Goal: Information Seeking & Learning: Learn about a topic

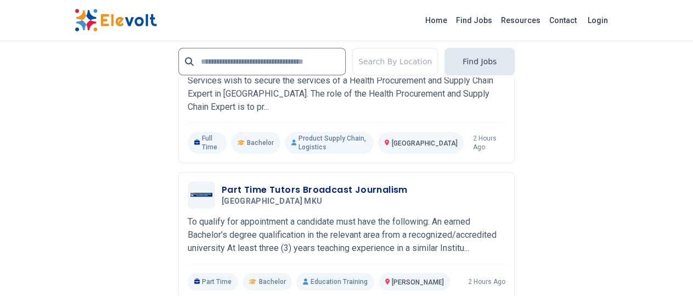
scroll to position [2368, 0]
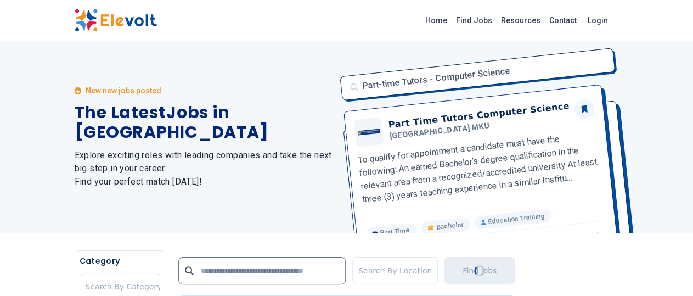
scroll to position [0, 0]
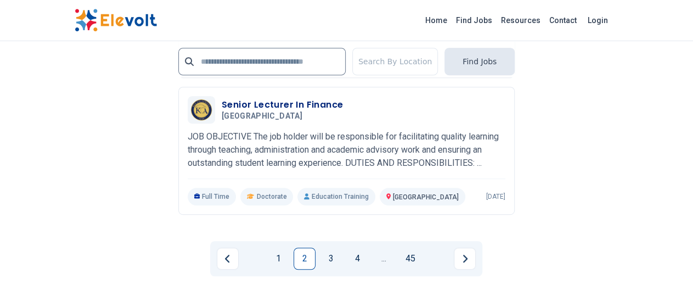
scroll to position [2321, 0]
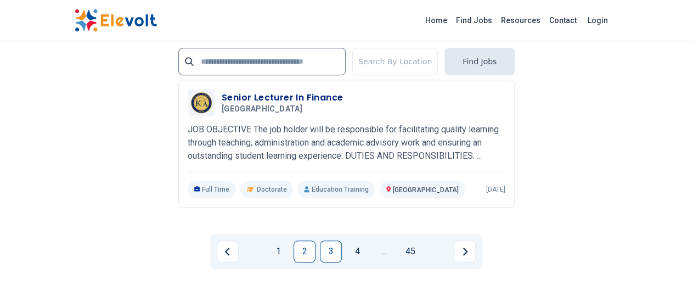
click at [330, 240] on link "3" at bounding box center [331, 251] width 22 height 22
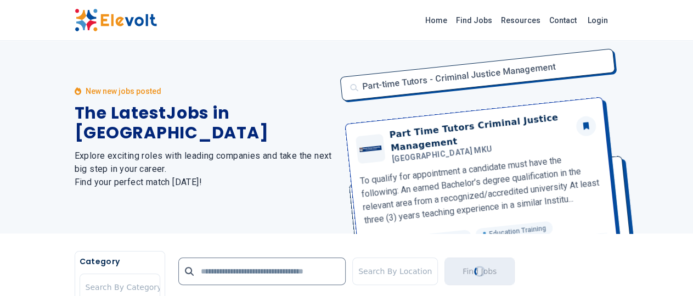
scroll to position [0, 0]
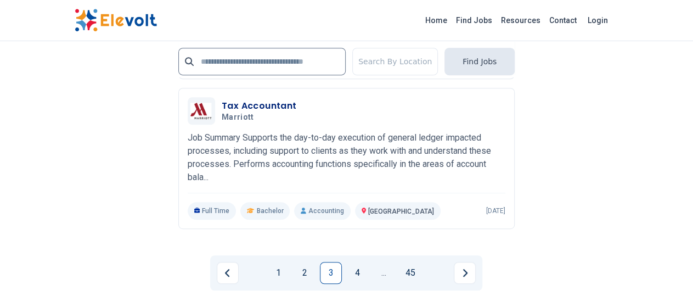
scroll to position [2310, 0]
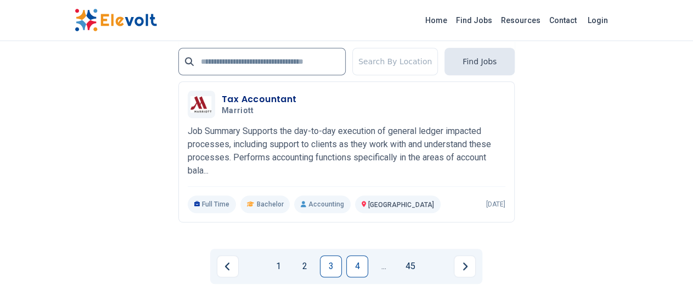
click at [364, 255] on link "4" at bounding box center [357, 266] width 22 height 22
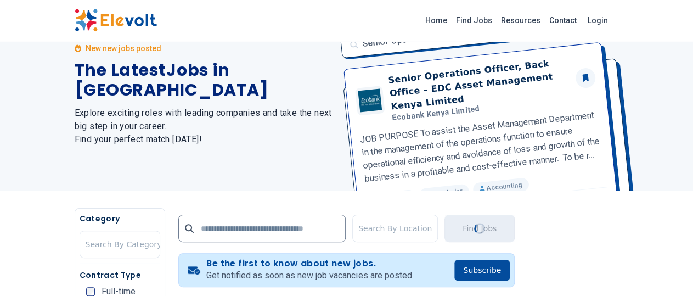
scroll to position [0, 0]
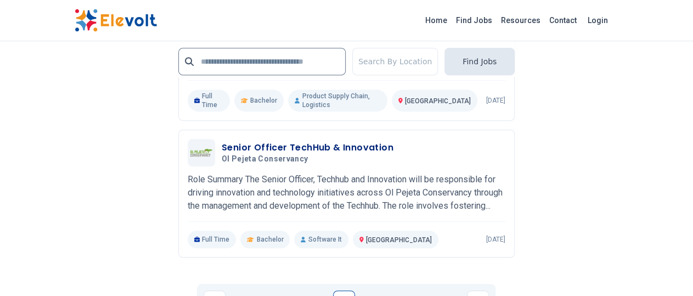
scroll to position [2322, 0]
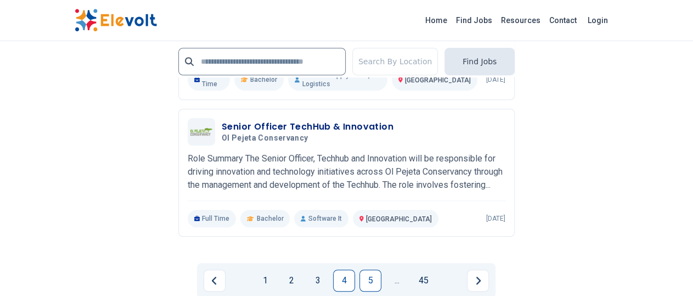
click at [373, 269] on link "5" at bounding box center [370, 280] width 22 height 22
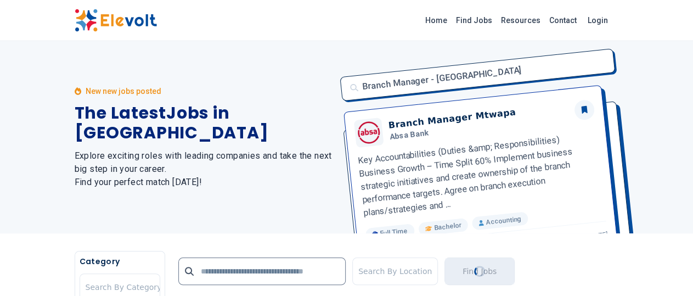
scroll to position [0, 0]
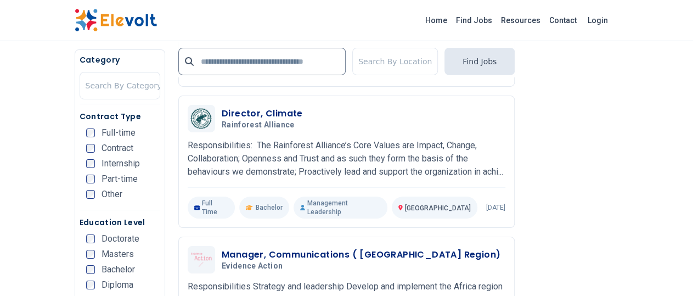
scroll to position [1805, 0]
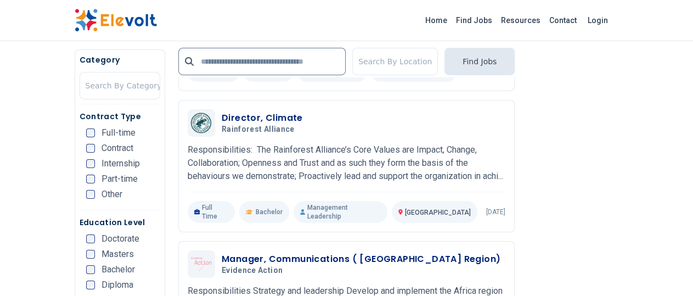
click at [101, 174] on span "Part-time" at bounding box center [119, 178] width 36 height 9
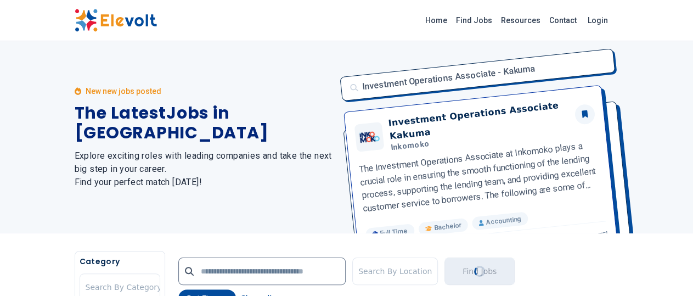
scroll to position [0, 0]
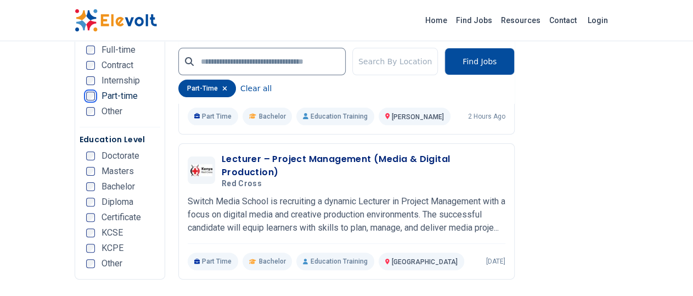
scroll to position [2154, 0]
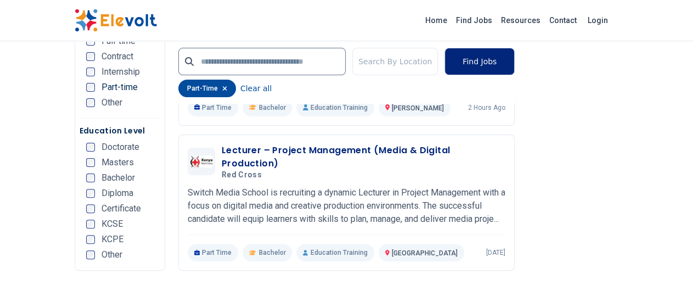
click at [498, 53] on button "Find Jobs" at bounding box center [479, 61] width 70 height 27
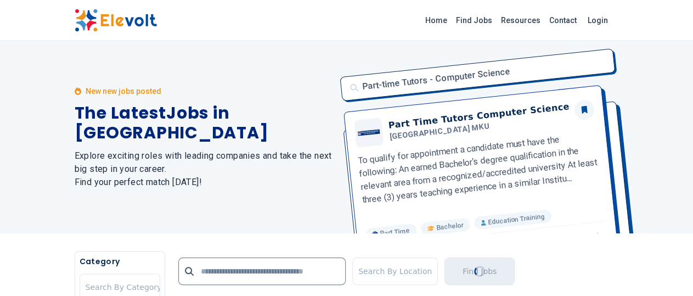
scroll to position [0, 0]
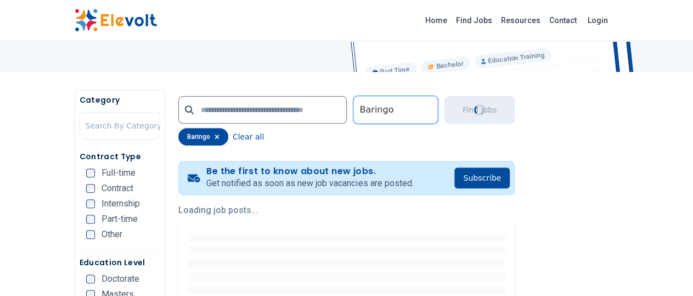
scroll to position [162, 0]
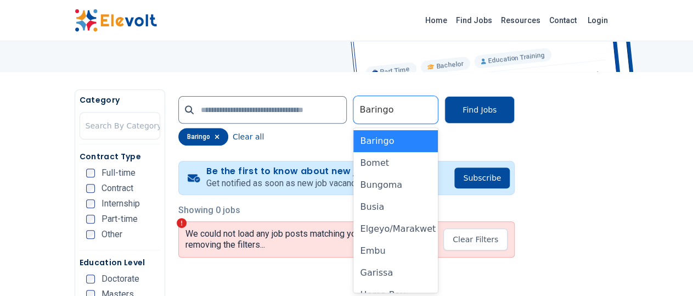
scroll to position [162, 0]
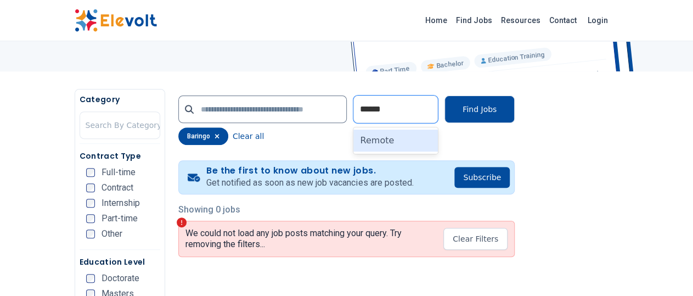
type input "******"
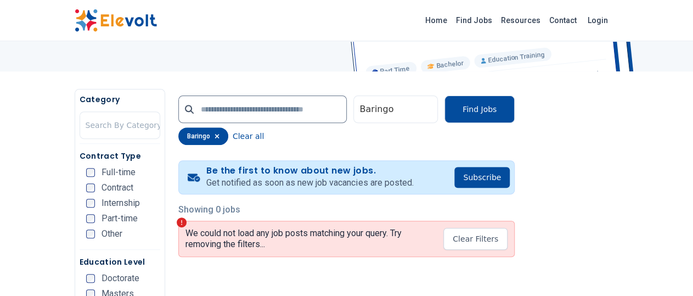
click at [215, 135] on icon "button" at bounding box center [217, 136] width 4 height 4
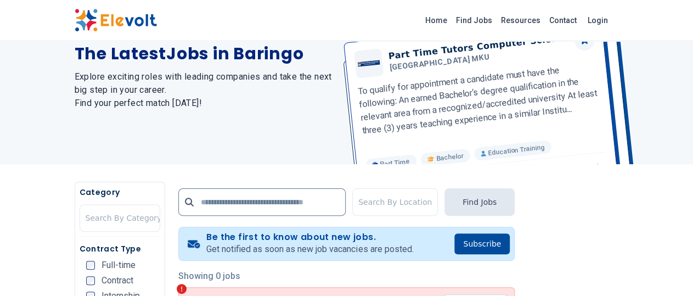
scroll to position [18, 0]
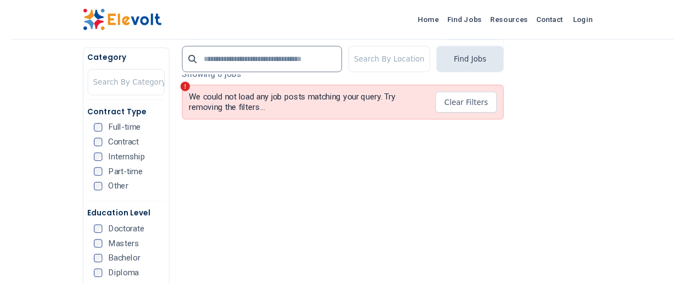
scroll to position [239, 0]
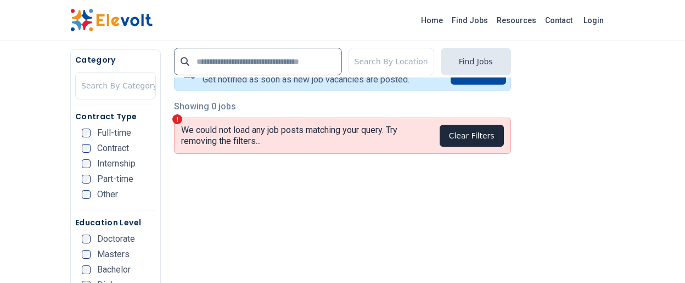
click at [486, 131] on button "Clear Filters" at bounding box center [471, 136] width 64 height 22
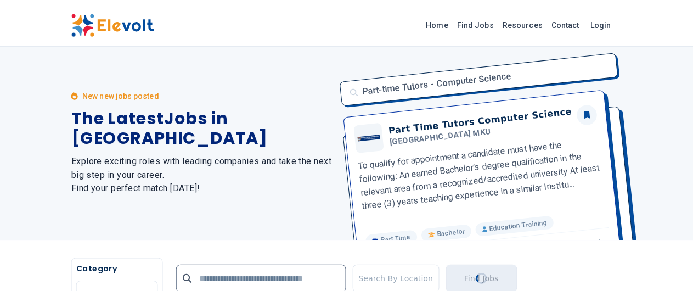
scroll to position [0, 0]
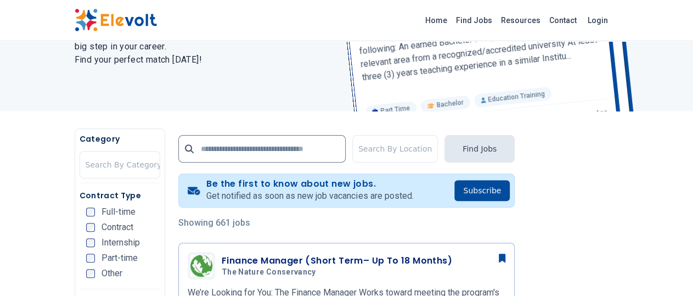
scroll to position [126, 0]
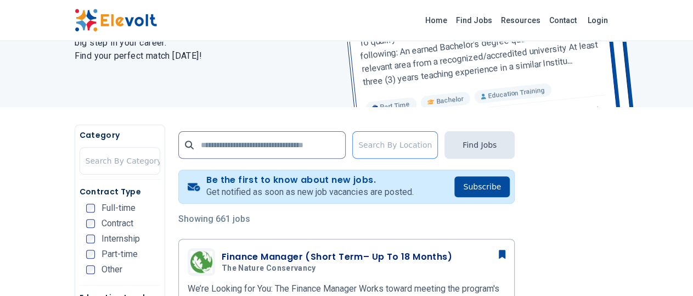
click at [402, 143] on div at bounding box center [395, 145] width 74 height 22
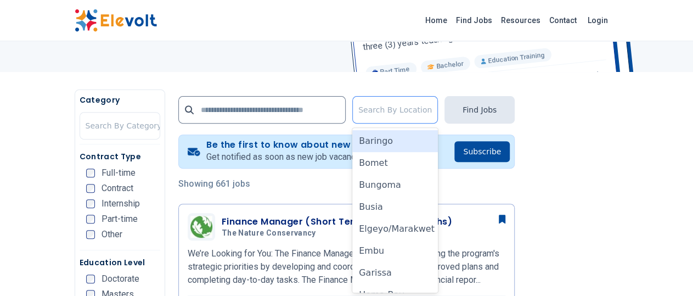
scroll to position [162, 0]
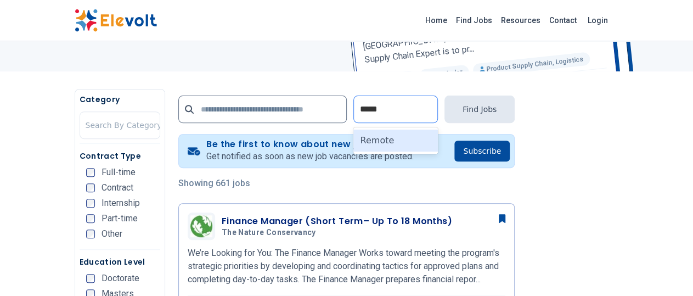
type input "******"
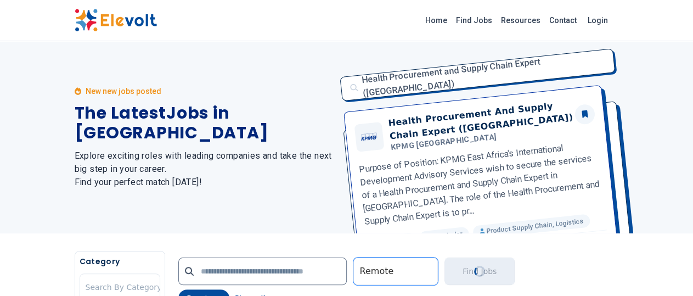
scroll to position [0, 0]
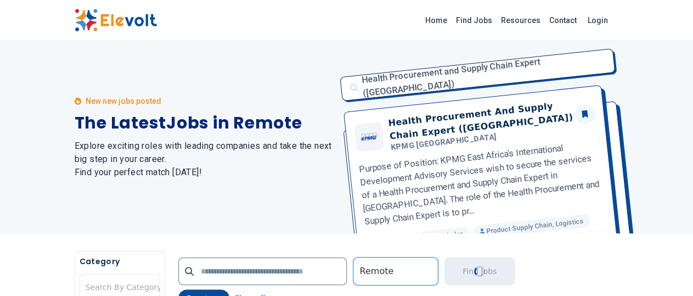
click at [481, 180] on div "Health Procurement and Supply Chain Expert ([GEOGRAPHIC_DATA]) Health Procureme…" at bounding box center [476, 137] width 285 height 192
click at [512, 81] on div "Health Procurement and Supply Chain Expert ([GEOGRAPHIC_DATA]) Health Procureme…" at bounding box center [476, 137] width 285 height 192
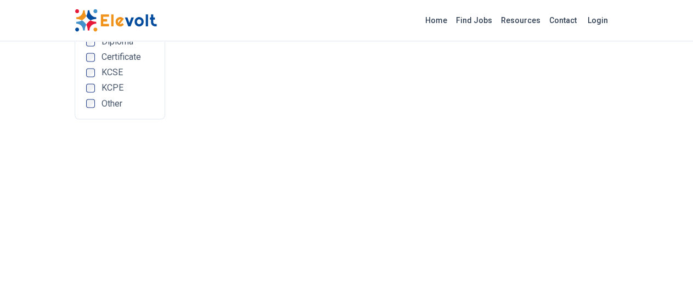
scroll to position [999, 0]
